Goal: Task Accomplishment & Management: Use online tool/utility

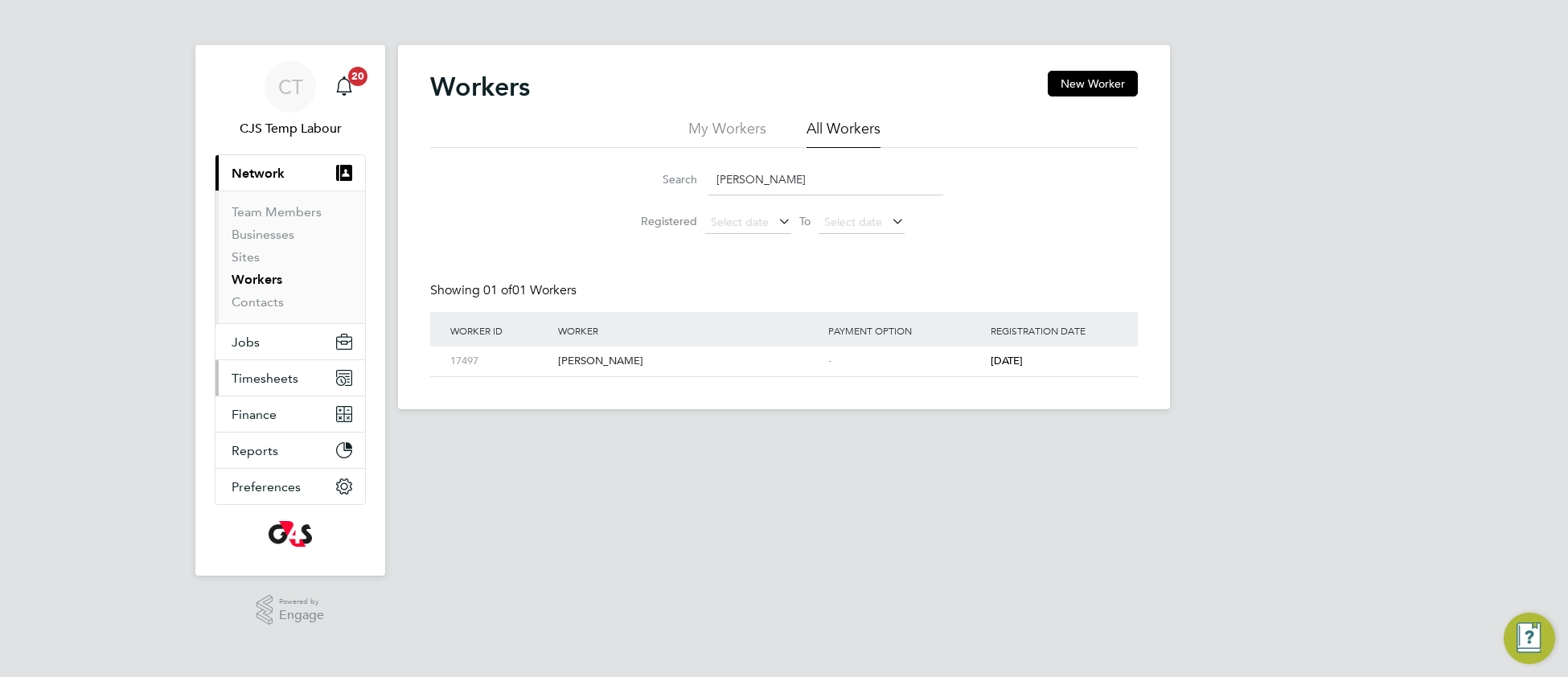
click at [254, 375] on span "Timesheets" at bounding box center [264, 378] width 66 height 15
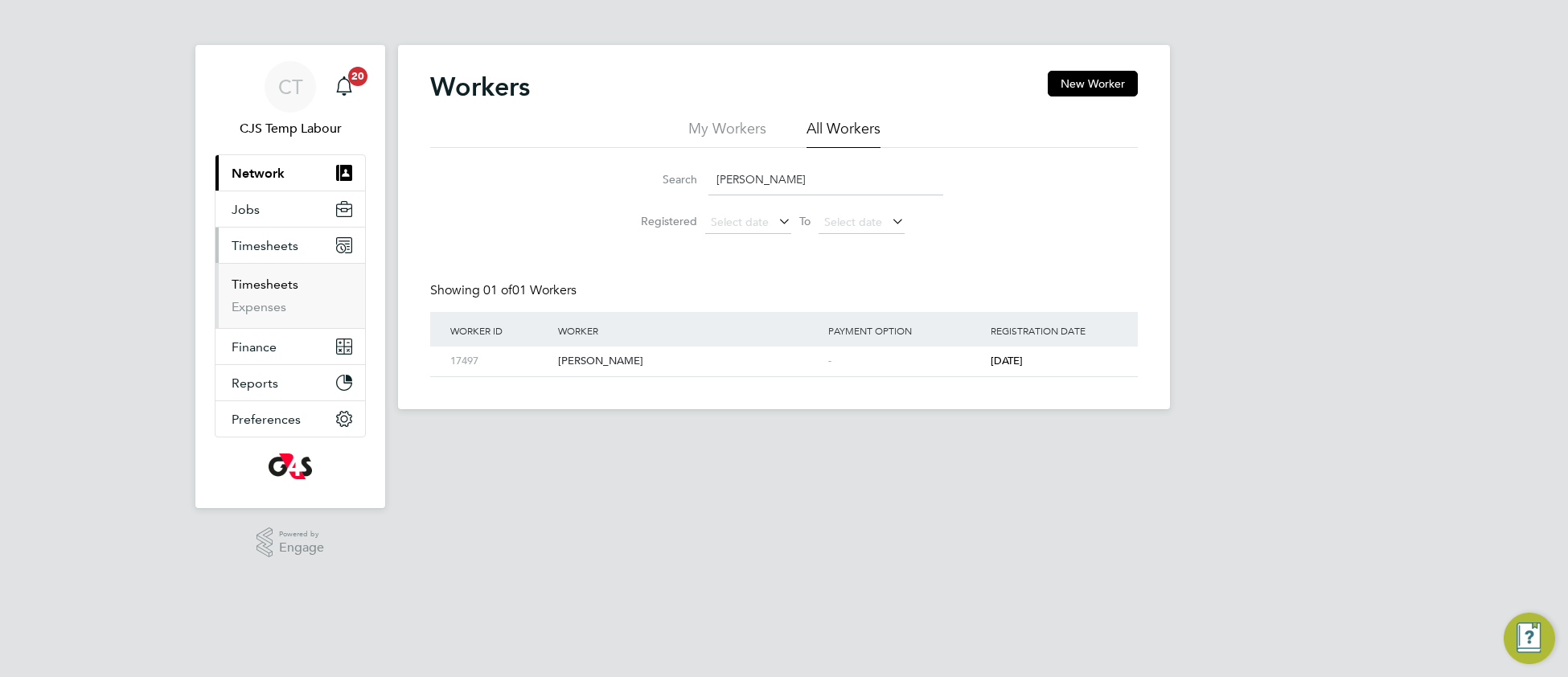
click at [271, 286] on link "Timesheets" at bounding box center [264, 284] width 66 height 15
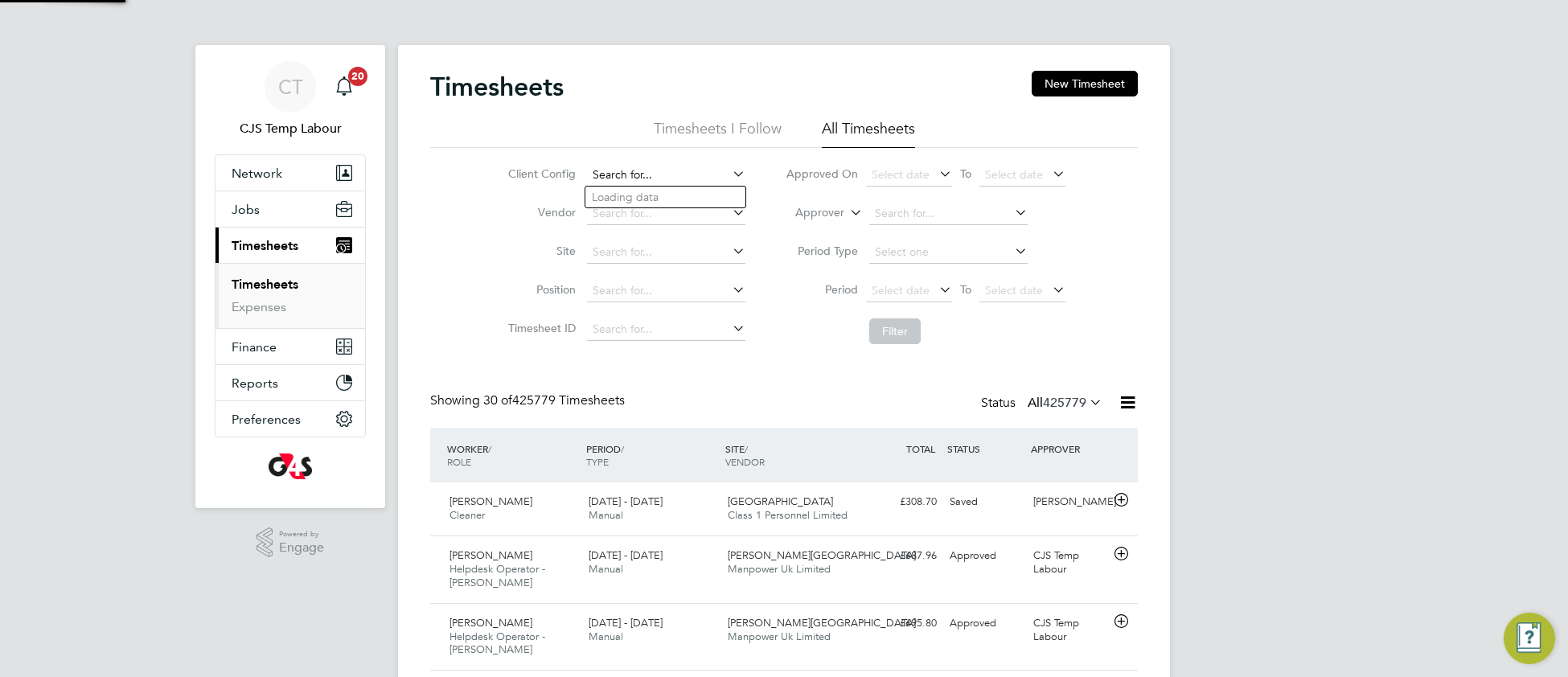
click at [656, 170] on input at bounding box center [666, 175] width 158 height 22
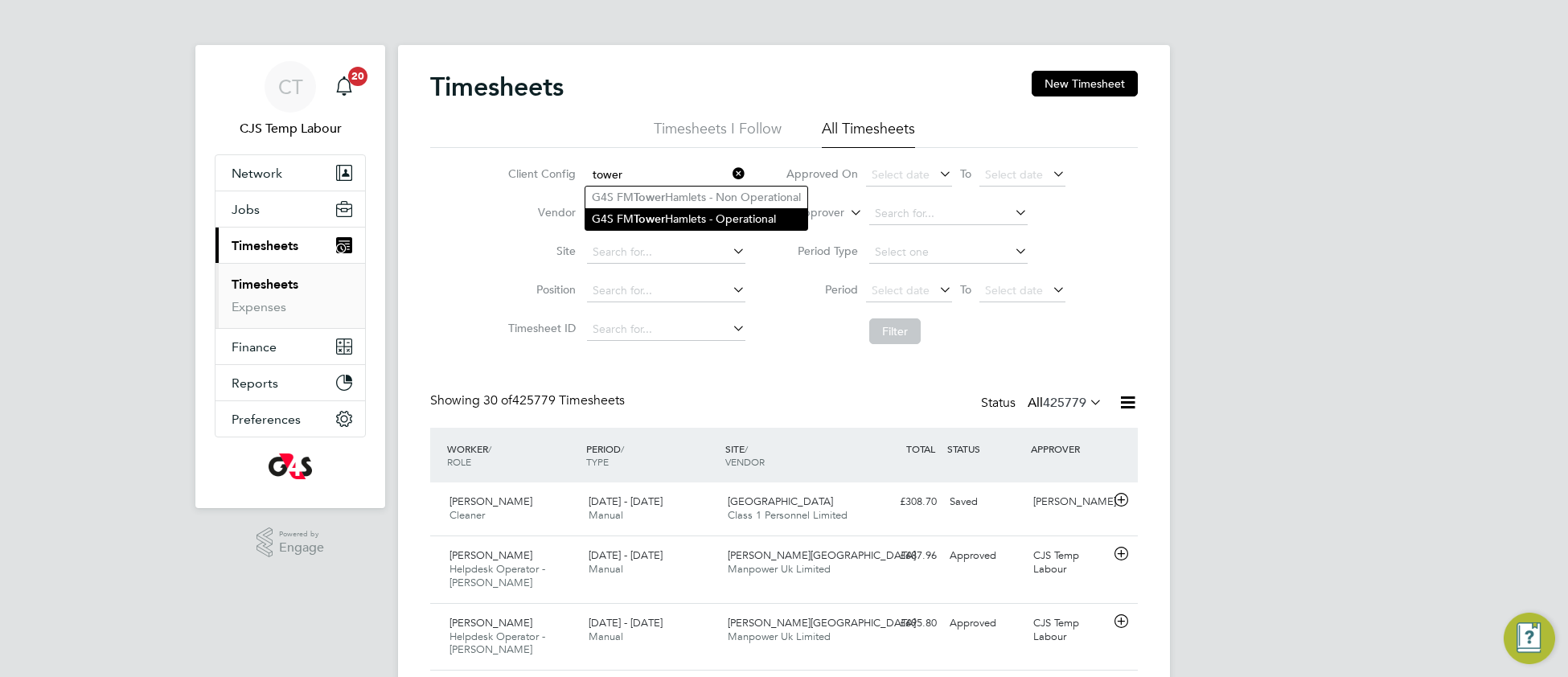
click at [655, 220] on b "Tower" at bounding box center [650, 219] width 32 height 14
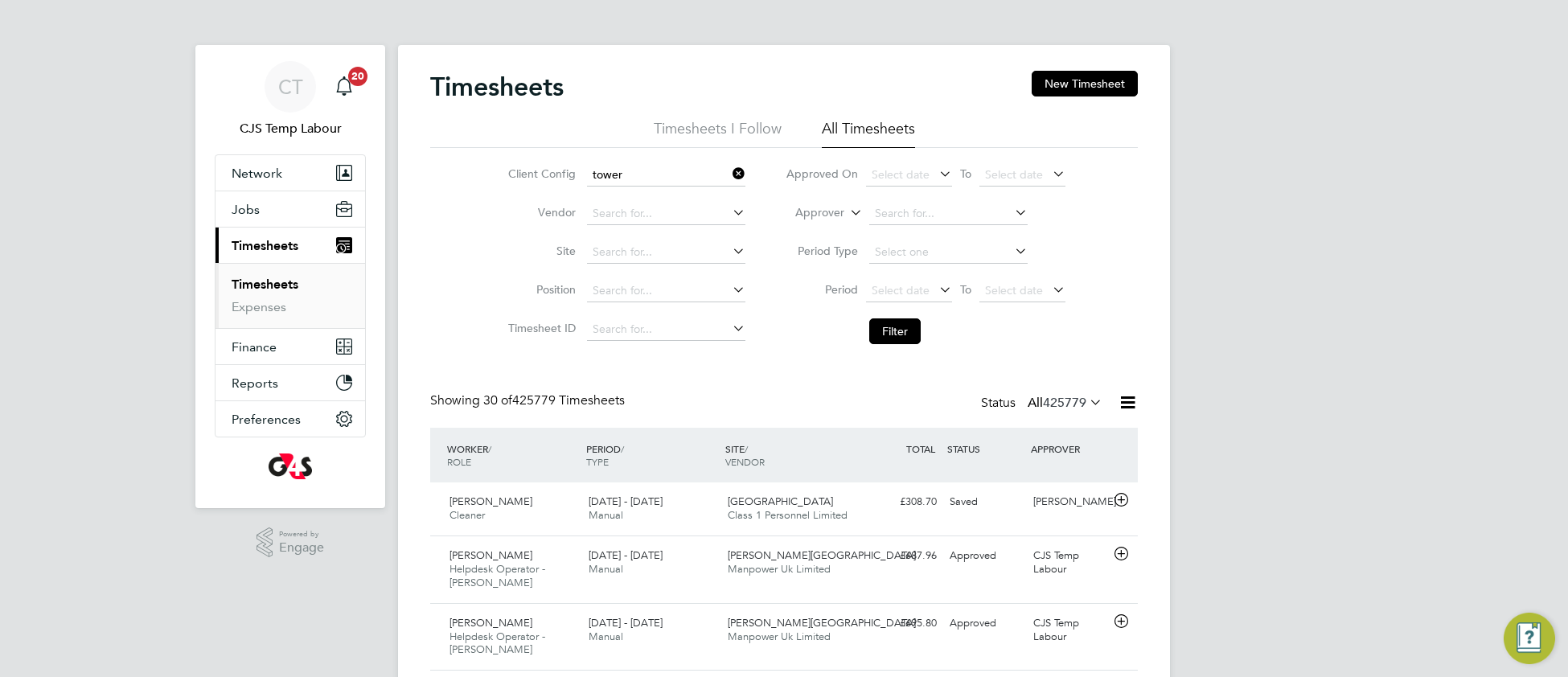
type input "G4S FM [GEOGRAPHIC_DATA] - Operational"
click at [899, 295] on span "Select date" at bounding box center [901, 289] width 58 height 14
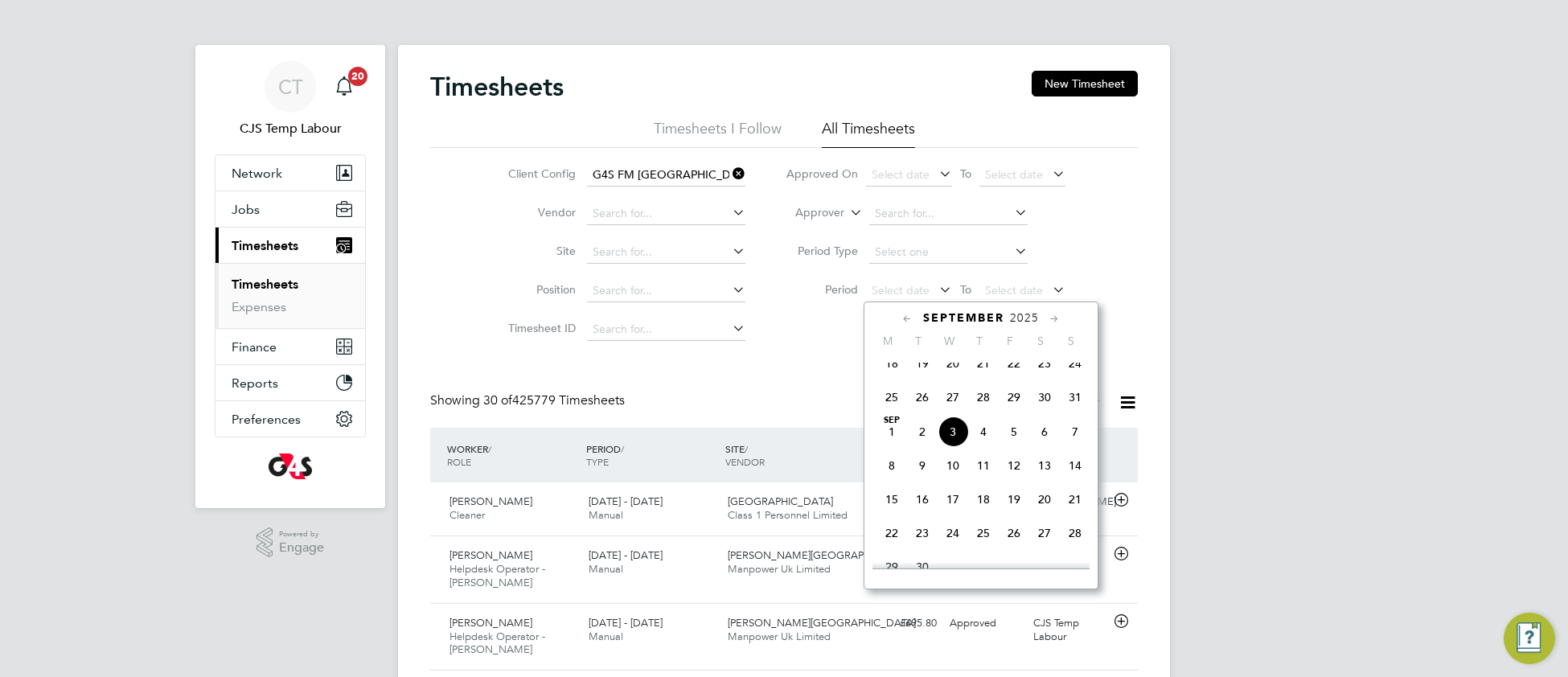
click at [889, 411] on span "25" at bounding box center [891, 397] width 31 height 31
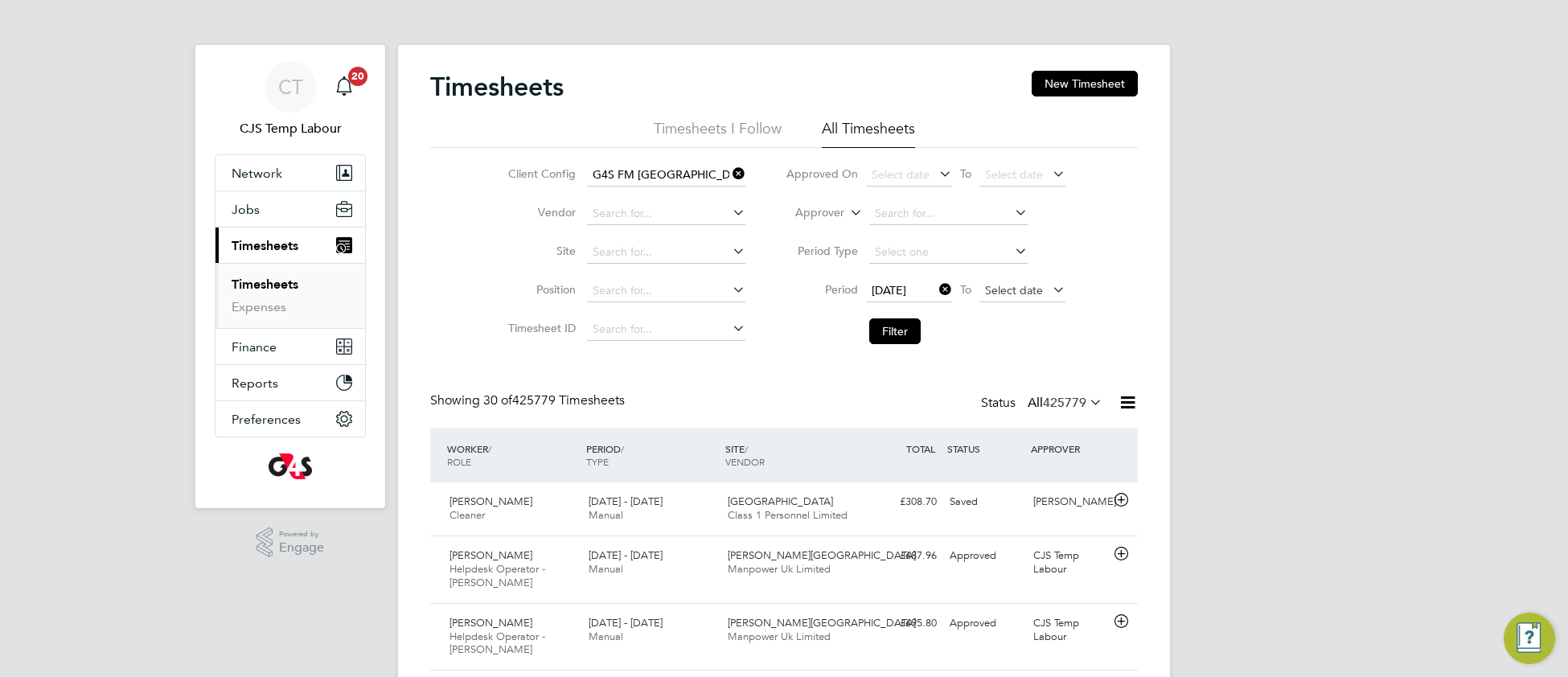
click at [989, 289] on span "Select date" at bounding box center [1014, 289] width 58 height 14
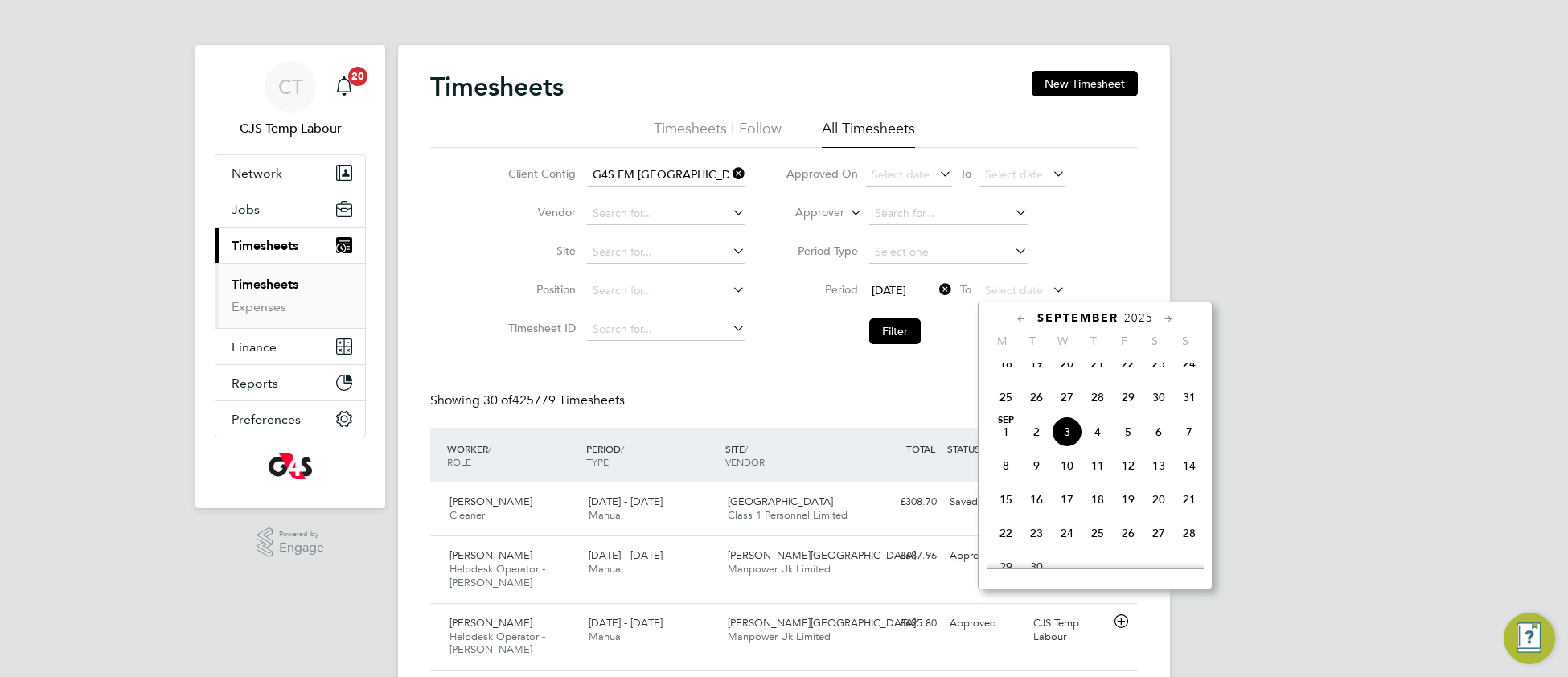
drag, startPoint x: 1189, startPoint y: 408, endPoint x: 1146, endPoint y: 406, distance: 43.0
click at [1186, 408] on span "31" at bounding box center [1189, 397] width 31 height 31
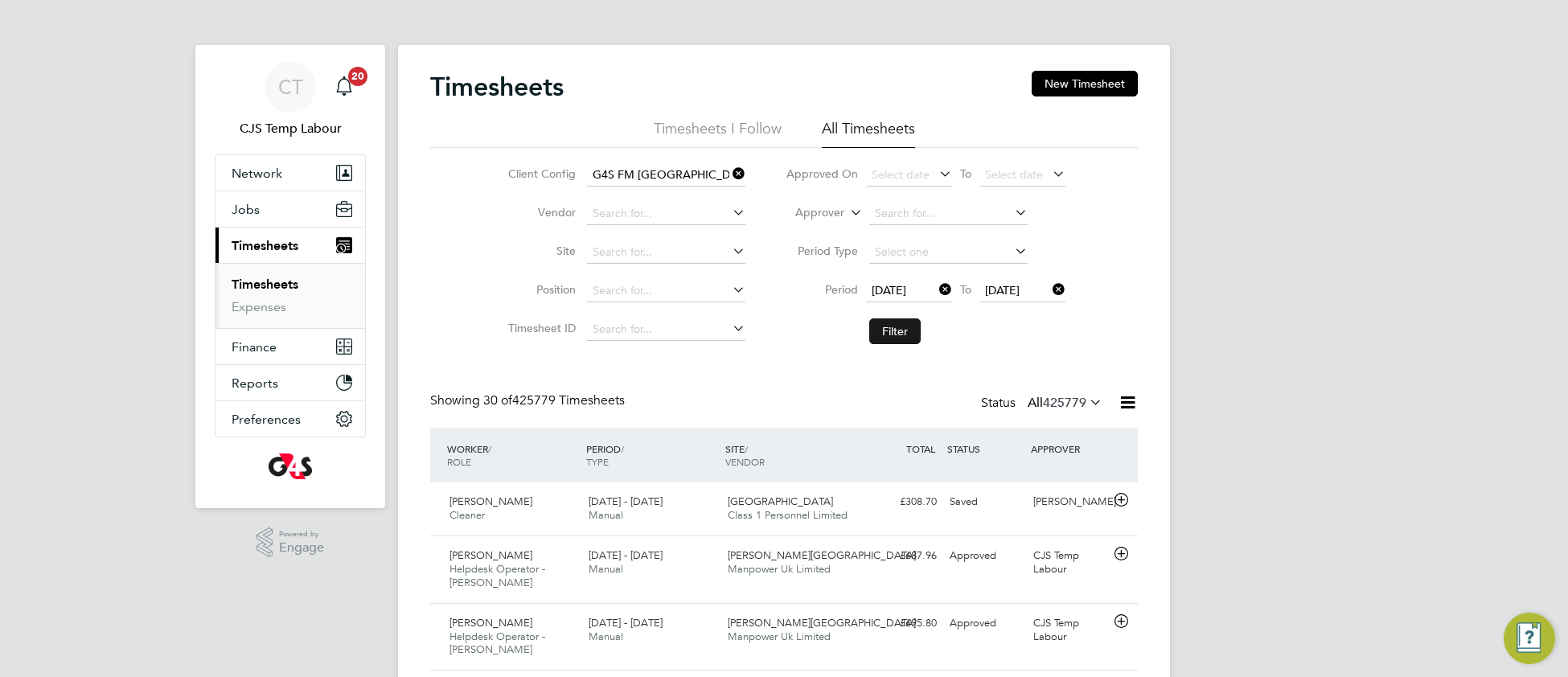
click at [901, 328] on button "Filter" at bounding box center [895, 331] width 51 height 25
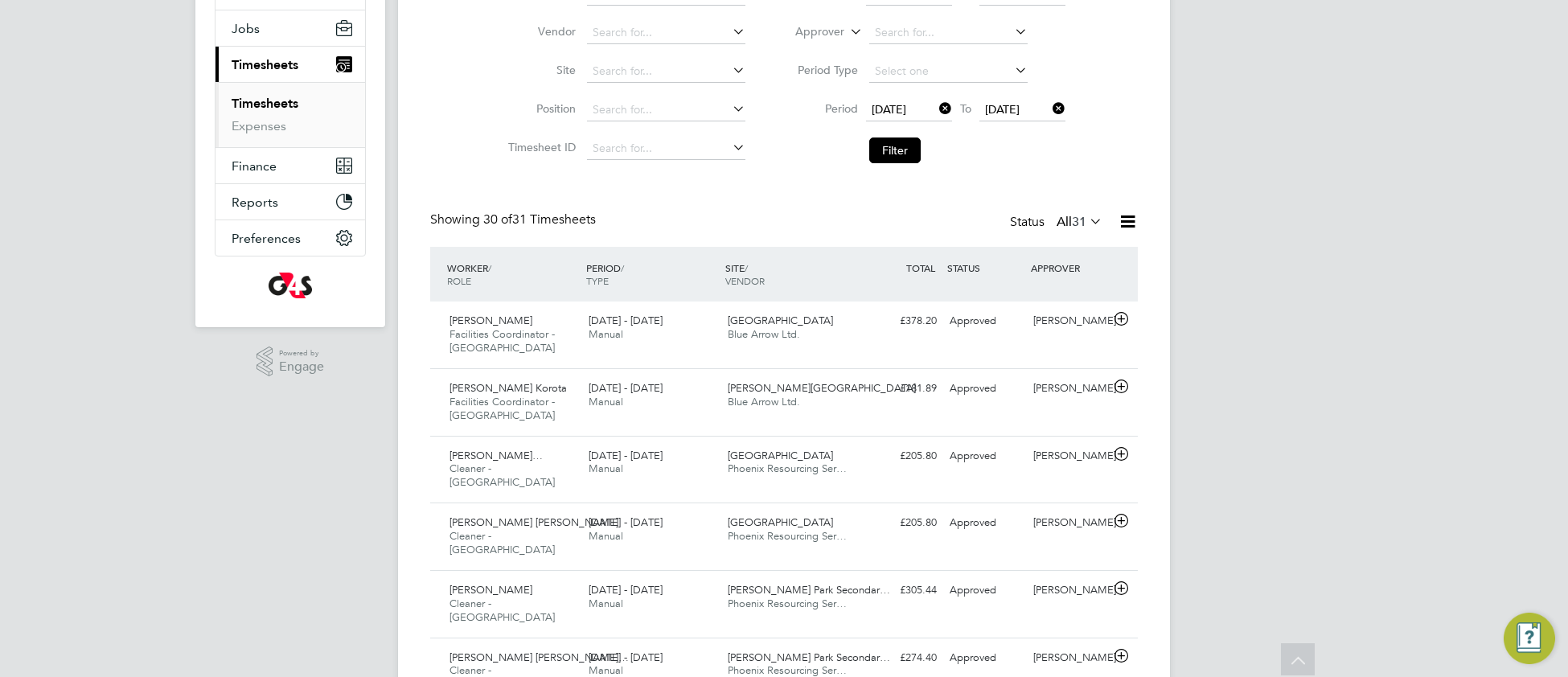
click at [1126, 226] on icon at bounding box center [1127, 221] width 20 height 20
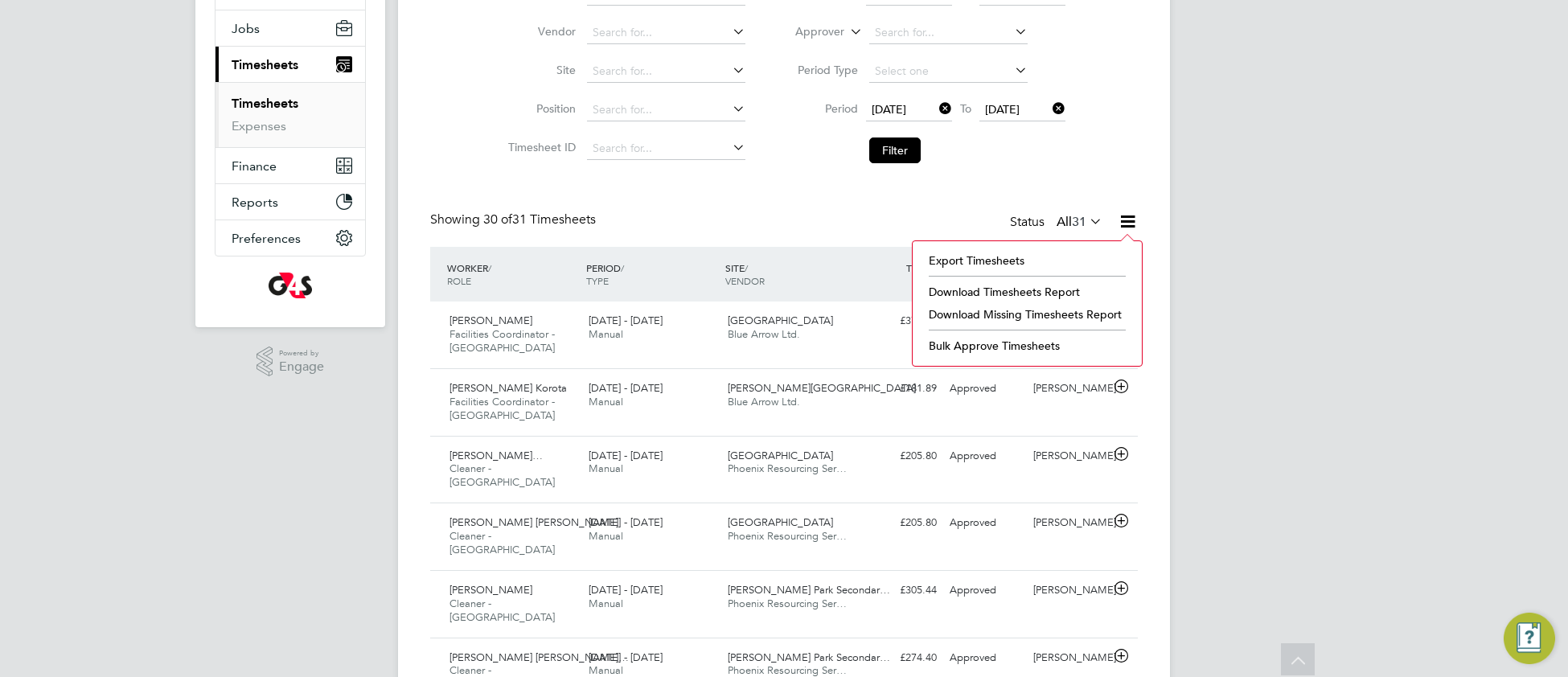
click at [1030, 295] on li "Download Timesheets Report" at bounding box center [1028, 292] width 213 height 22
